Goal: Information Seeking & Learning: Learn about a topic

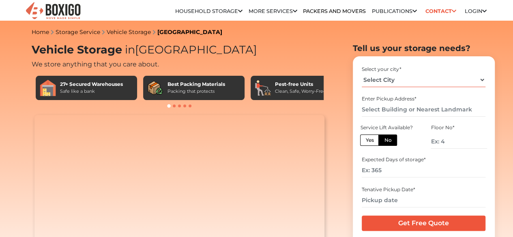
click at [402, 85] on select "Select City [GEOGRAPHIC_DATA] [GEOGRAPHIC_DATA] [GEOGRAPHIC_DATA] [GEOGRAPHIC_D…" at bounding box center [424, 80] width 124 height 14
select select "[GEOGRAPHIC_DATA]"
click at [362, 76] on select "Select City [GEOGRAPHIC_DATA] [GEOGRAPHIC_DATA] [GEOGRAPHIC_DATA] [GEOGRAPHIC_D…" at bounding box center [424, 80] width 124 height 14
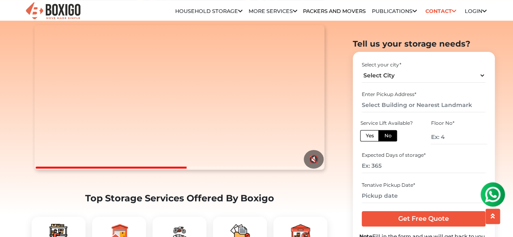
scroll to position [186, 0]
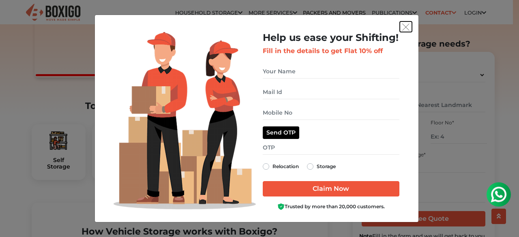
click at [407, 31] on img "get free quote dialog" at bounding box center [405, 27] width 7 height 7
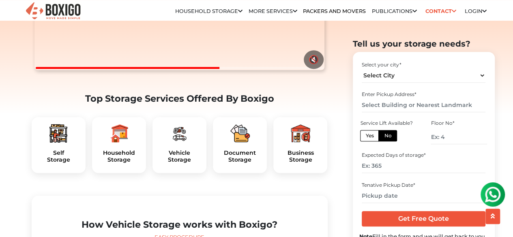
scroll to position [190, 0]
click at [178, 169] on div "Vehicle Storage" at bounding box center [179, 145] width 54 height 56
click at [180, 163] on h5 "Vehicle Storage" at bounding box center [179, 156] width 41 height 14
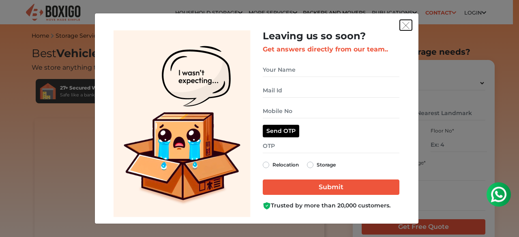
click at [404, 27] on img "get free quote dialog" at bounding box center [405, 25] width 7 height 7
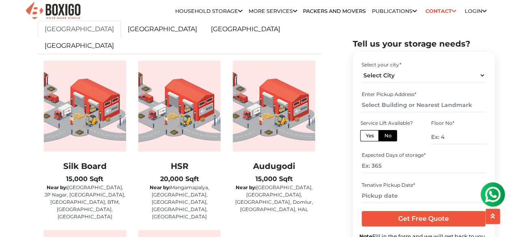
scroll to position [1319, 0]
click at [121, 47] on link "[GEOGRAPHIC_DATA]" at bounding box center [79, 45] width 83 height 17
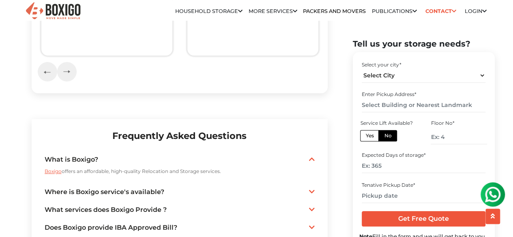
scroll to position [1699, 0]
